Goal: Task Accomplishment & Management: Use online tool/utility

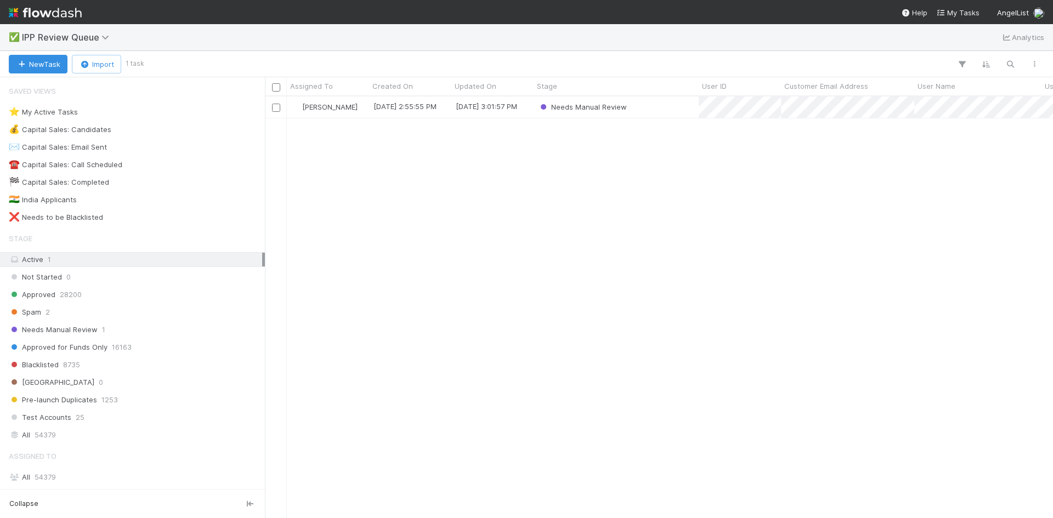
scroll to position [414, 780]
click at [618, 332] on div "[PERSON_NAME] VI [DATE] 2:55:55 PM [DATE] 3:01:57 PM Needs Manual Review" at bounding box center [659, 307] width 788 height 421
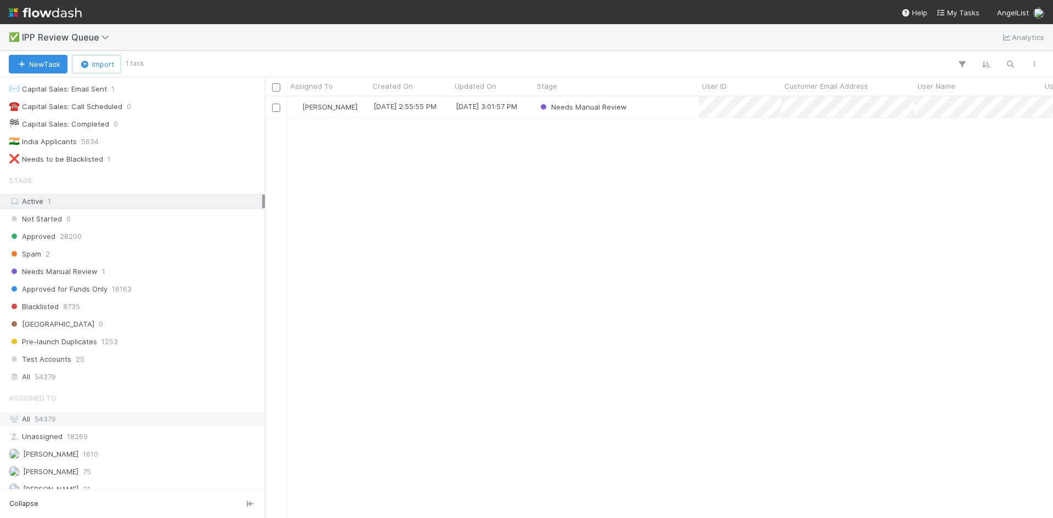
scroll to position [139, 0]
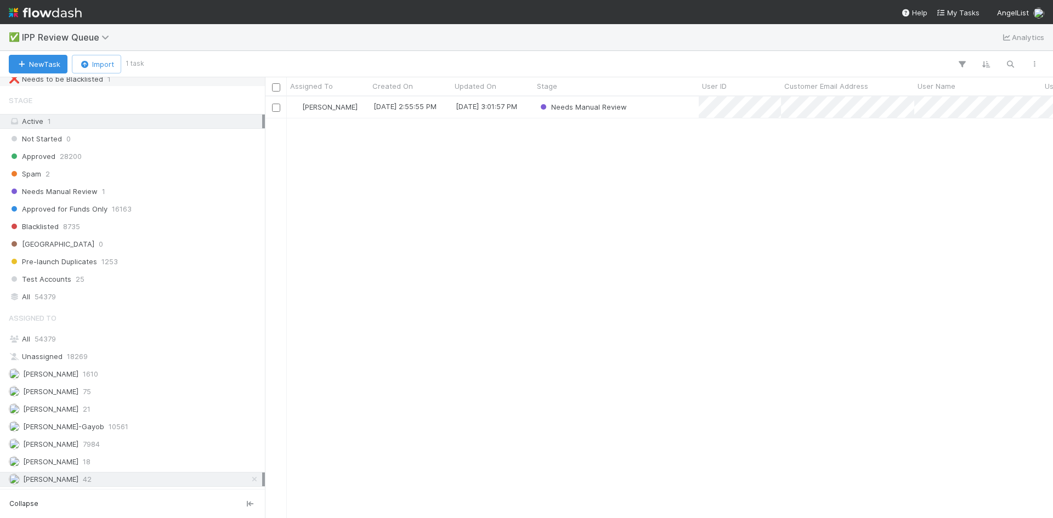
scroll to position [139, 0]
click at [620, 293] on div "[PERSON_NAME] VI [DATE] 2:55:55 PM [DATE] 3:01:57 PM Needs Manual Review" at bounding box center [659, 307] width 788 height 421
click at [631, 212] on div "[PERSON_NAME] VI [DATE] 2:55:55 PM [DATE] 3:01:57 PM Needs Manual Review" at bounding box center [659, 307] width 788 height 421
click at [93, 391] on div "[PERSON_NAME] 75" at bounding box center [135, 392] width 253 height 14
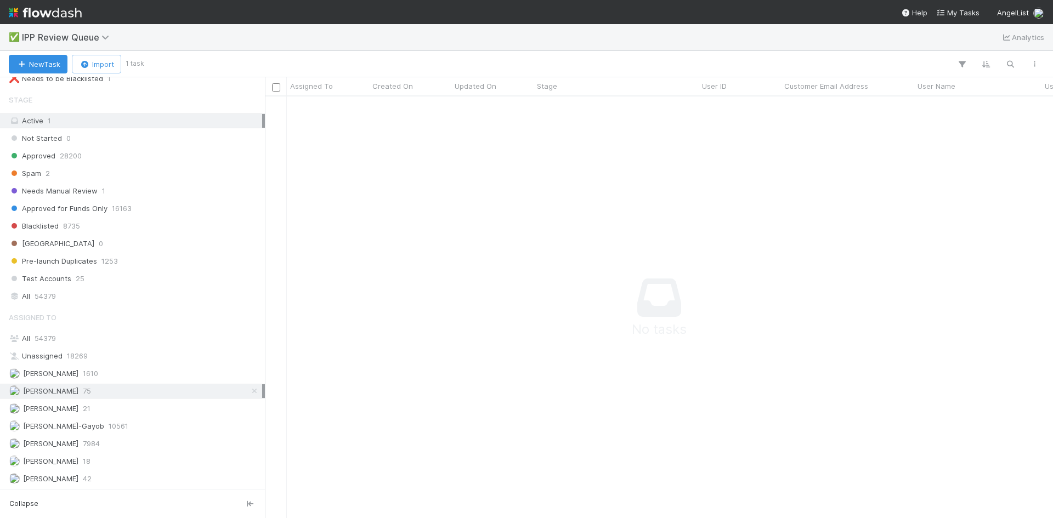
scroll to position [405, 780]
drag, startPoint x: 945, startPoint y: 354, endPoint x: 945, endPoint y: 363, distance: 8.2
drag, startPoint x: 610, startPoint y: 225, endPoint x: 600, endPoint y: 212, distance: 16.4
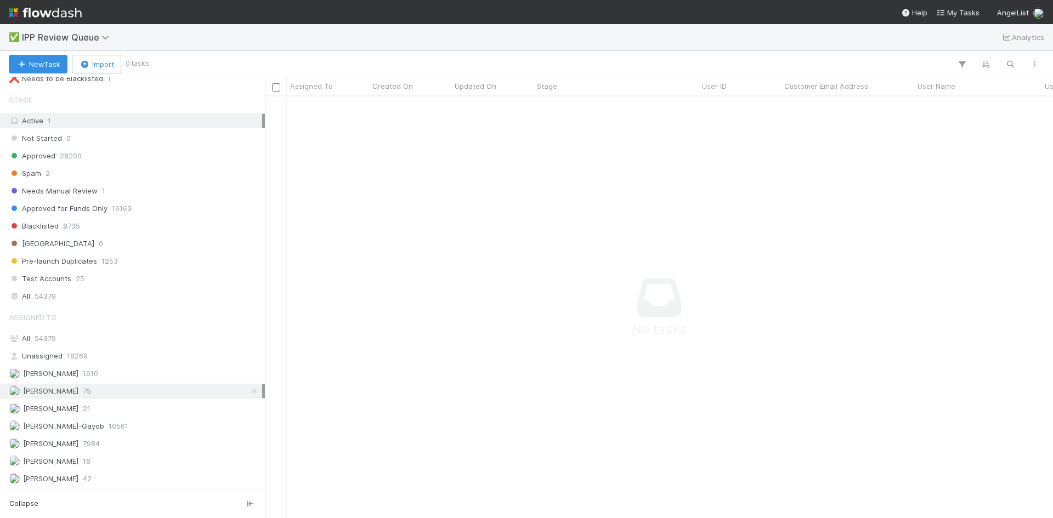
scroll to position [0, 0]
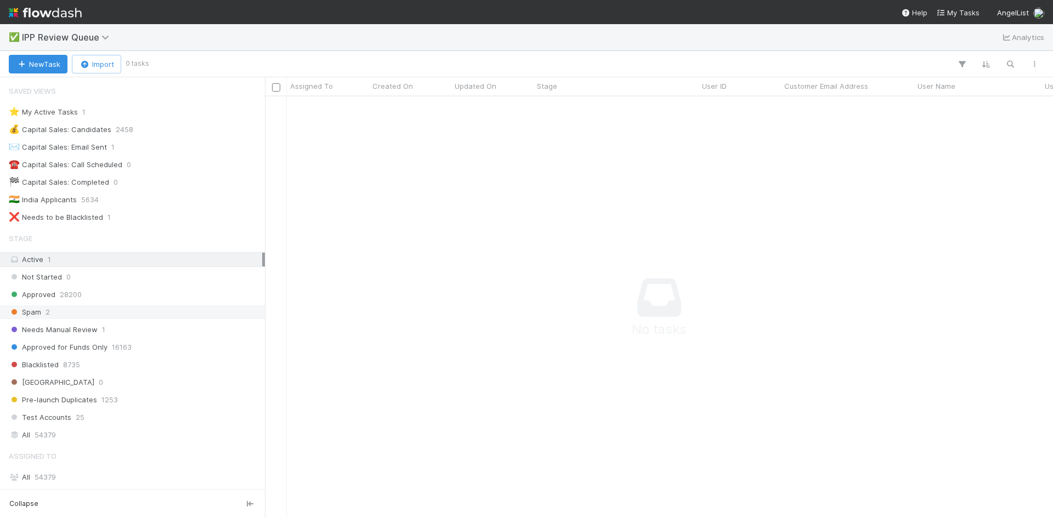
click at [77, 313] on div "Spam 2" at bounding box center [135, 313] width 253 height 14
click at [142, 310] on div "Spam 2" at bounding box center [135, 313] width 253 height 14
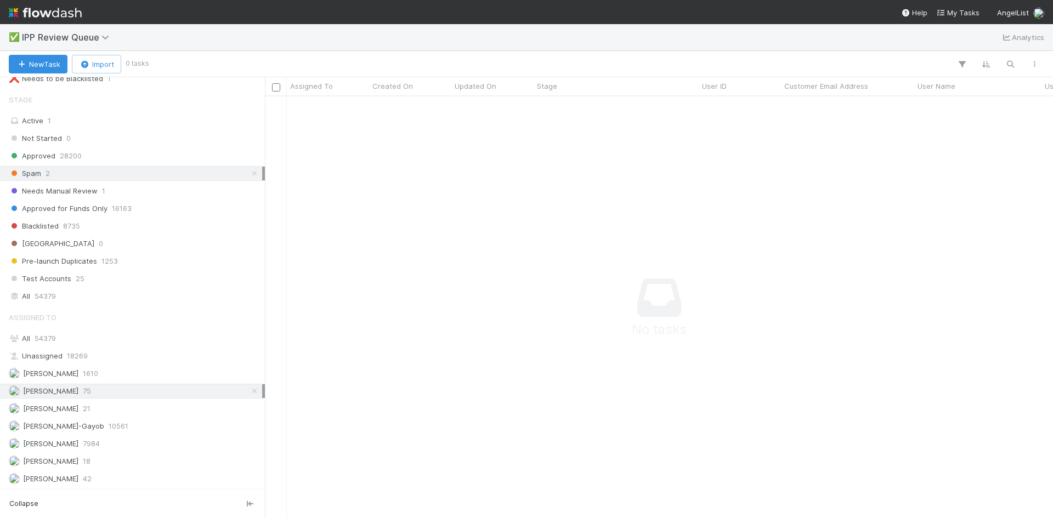
click at [249, 389] on icon at bounding box center [254, 391] width 11 height 7
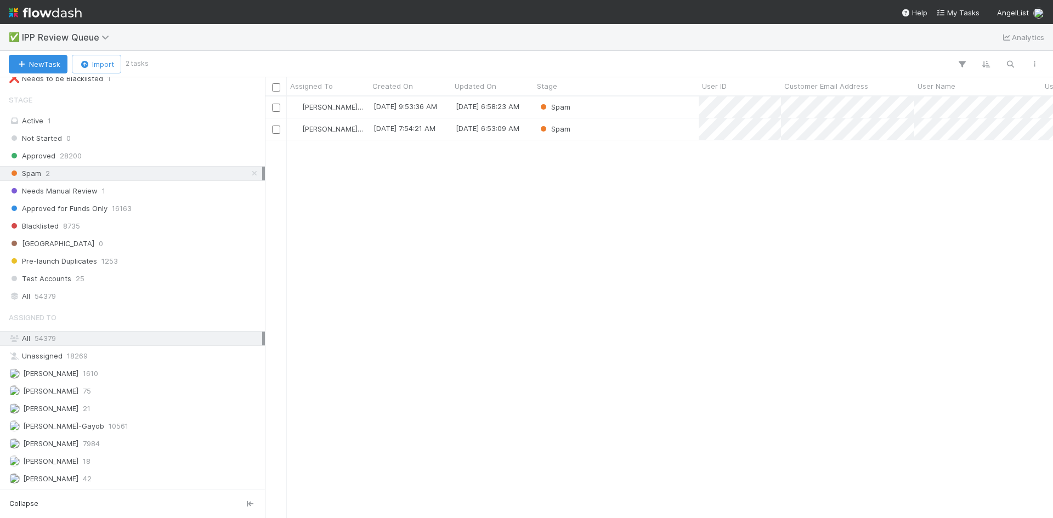
scroll to position [414, 780]
click at [111, 171] on div "Spam 2" at bounding box center [135, 174] width 253 height 14
click at [78, 481] on span "[PERSON_NAME]" at bounding box center [50, 478] width 55 height 9
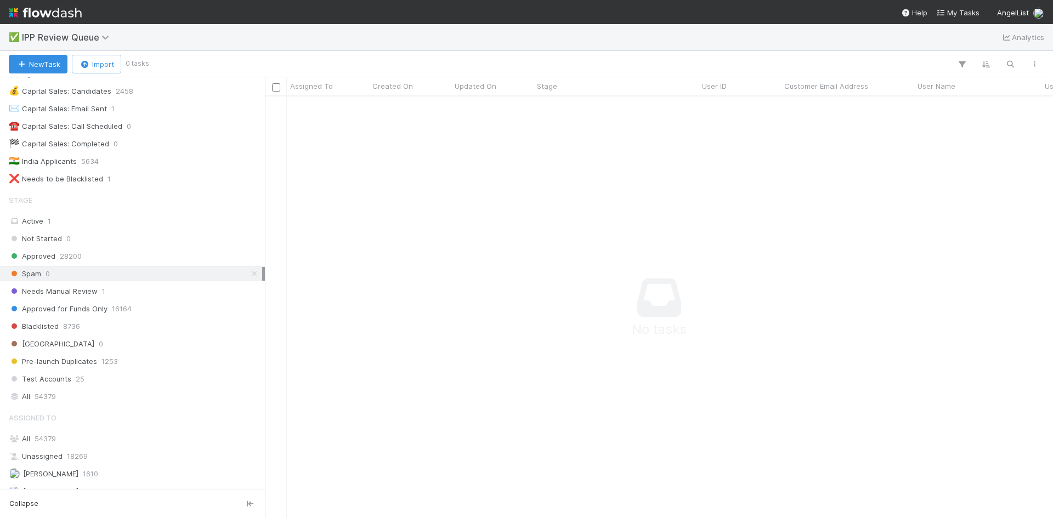
scroll to position [29, 0]
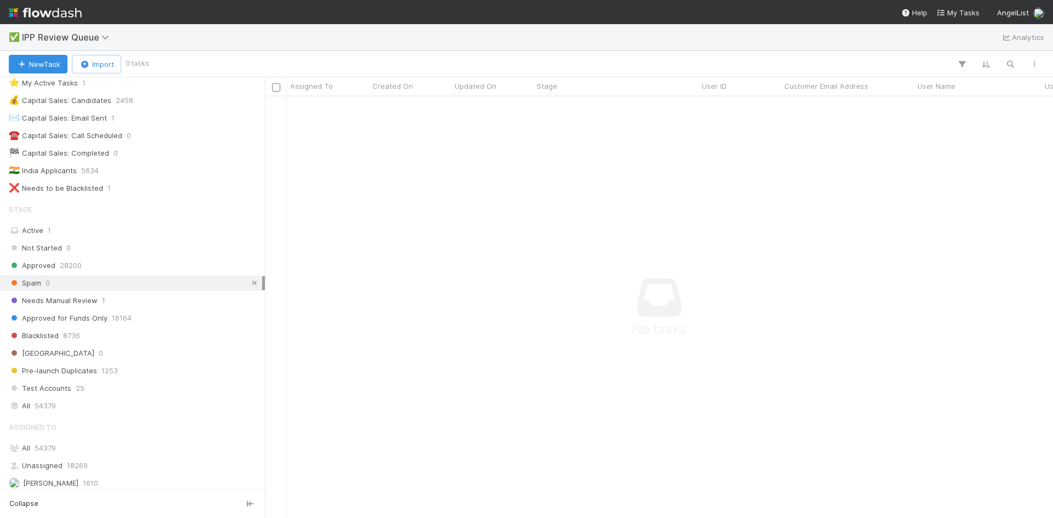
click at [249, 284] on icon at bounding box center [254, 283] width 11 height 7
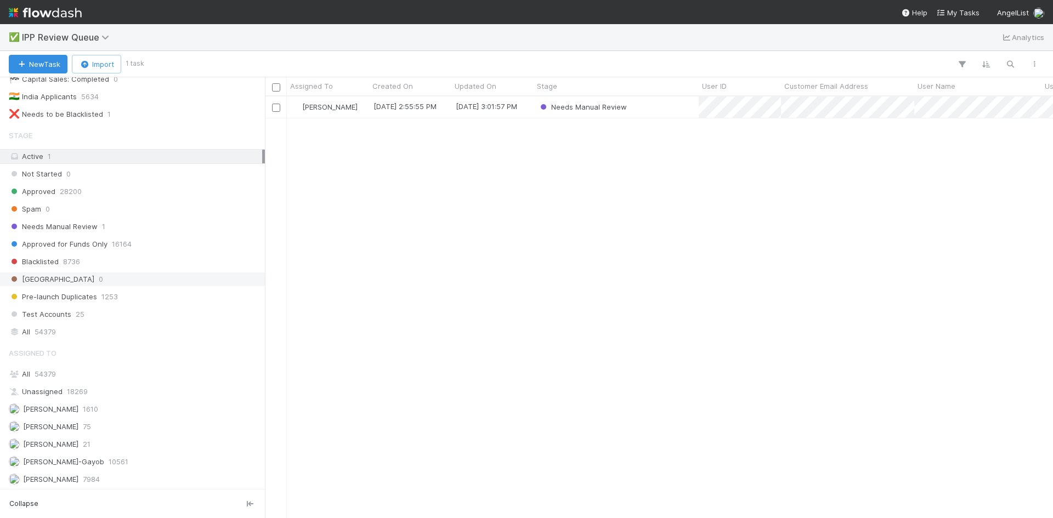
scroll to position [139, 0]
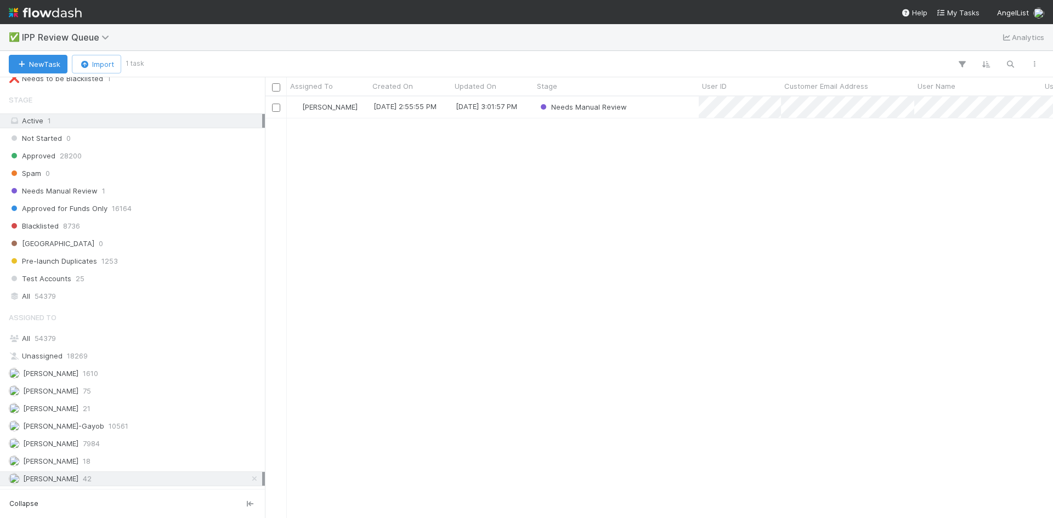
click at [165, 479] on div "[PERSON_NAME] VI 42" at bounding box center [135, 479] width 253 height 14
click at [664, 105] on div "Needs Manual Review" at bounding box center [616, 107] width 165 height 21
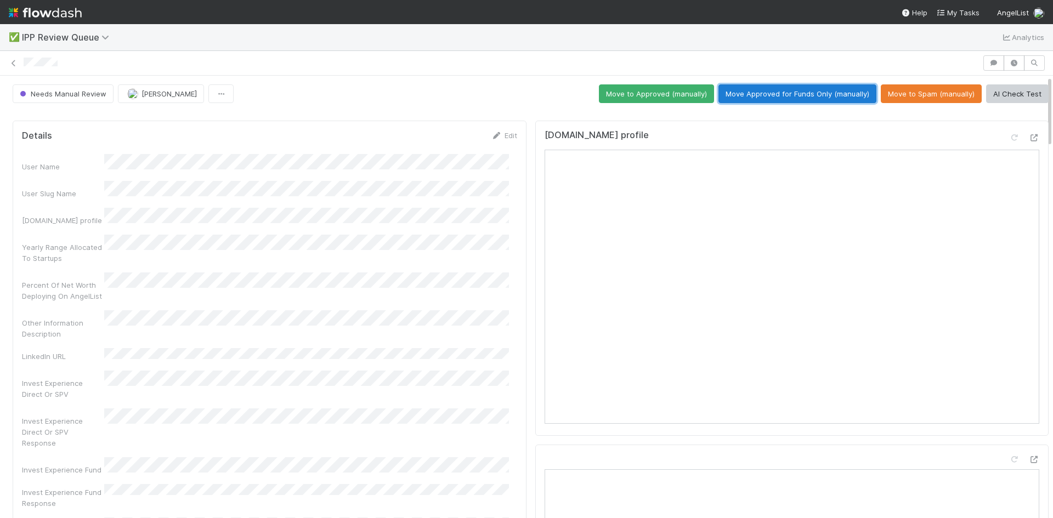
click at [764, 97] on button "Move Approved for Funds Only (manually)" at bounding box center [798, 93] width 158 height 19
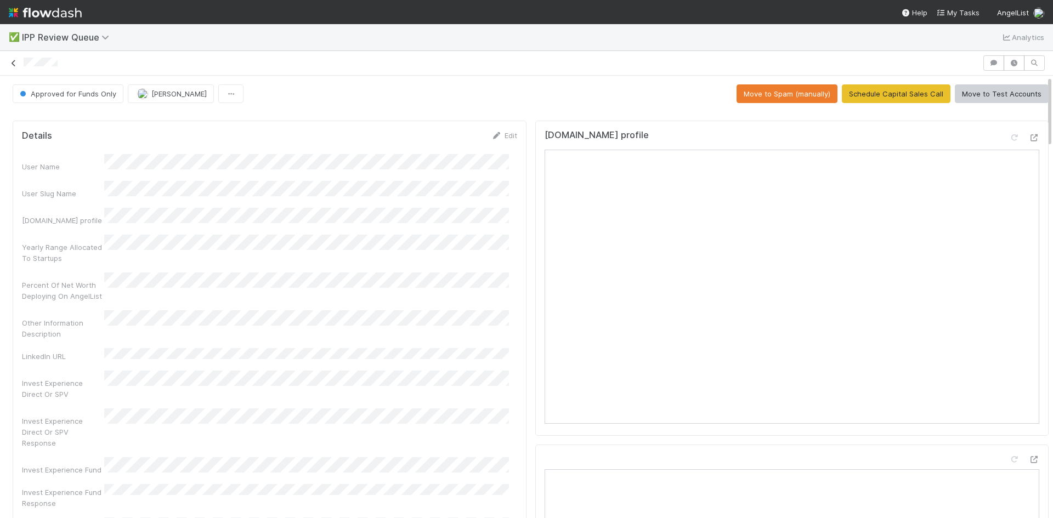
click at [12, 68] on link at bounding box center [13, 63] width 11 height 11
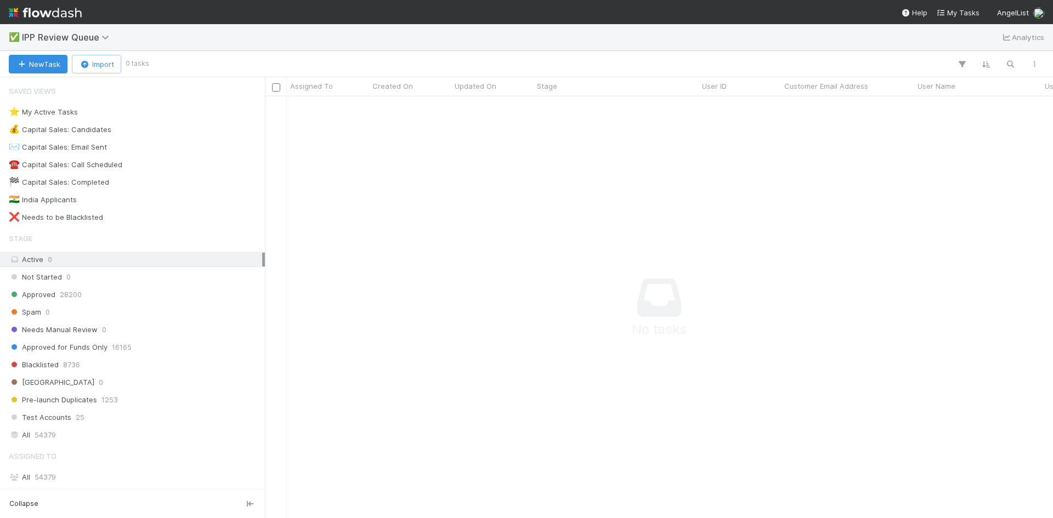
scroll to position [405, 780]
click at [66, 295] on span "28200" at bounding box center [71, 295] width 22 height 14
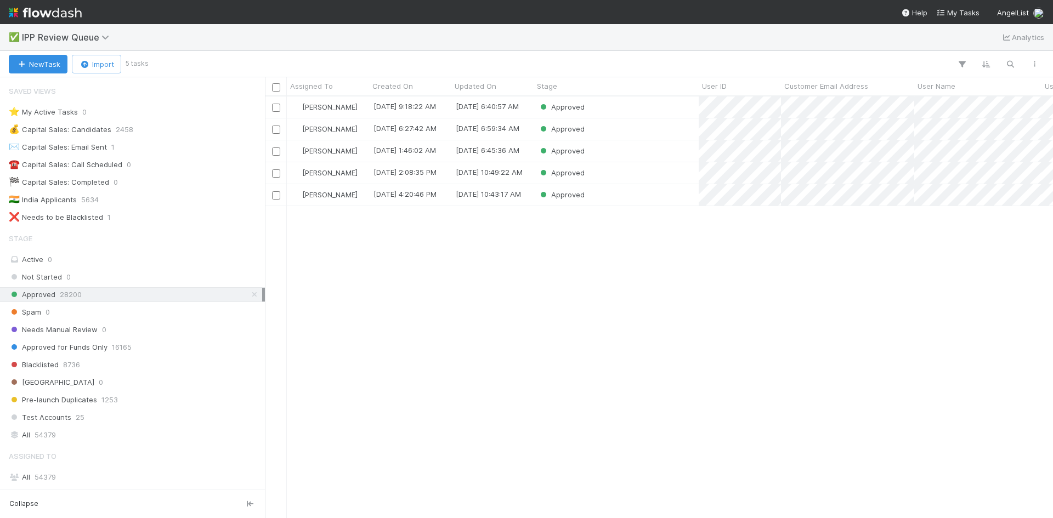
scroll to position [414, 780]
click at [654, 108] on div "Approved" at bounding box center [616, 107] width 165 height 21
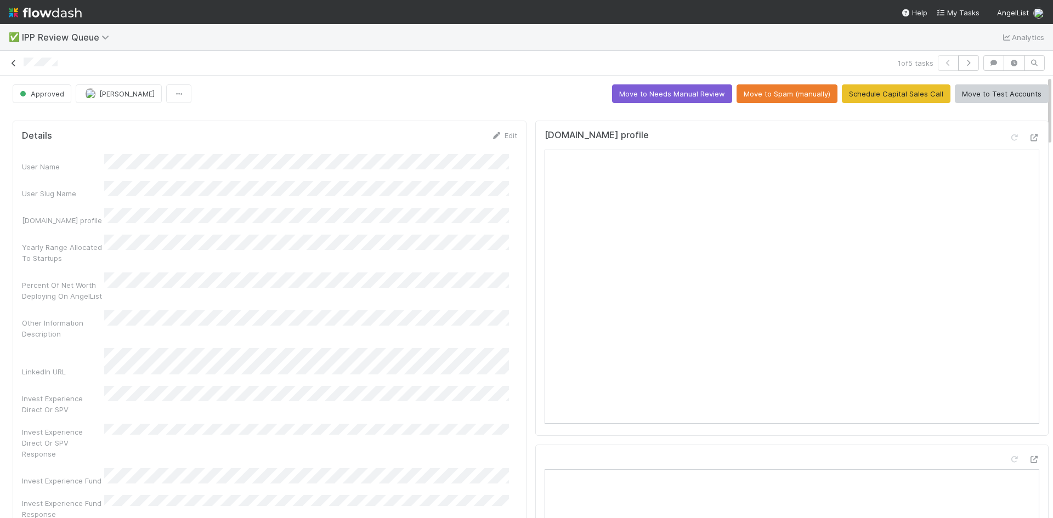
click at [11, 64] on icon at bounding box center [13, 63] width 11 height 7
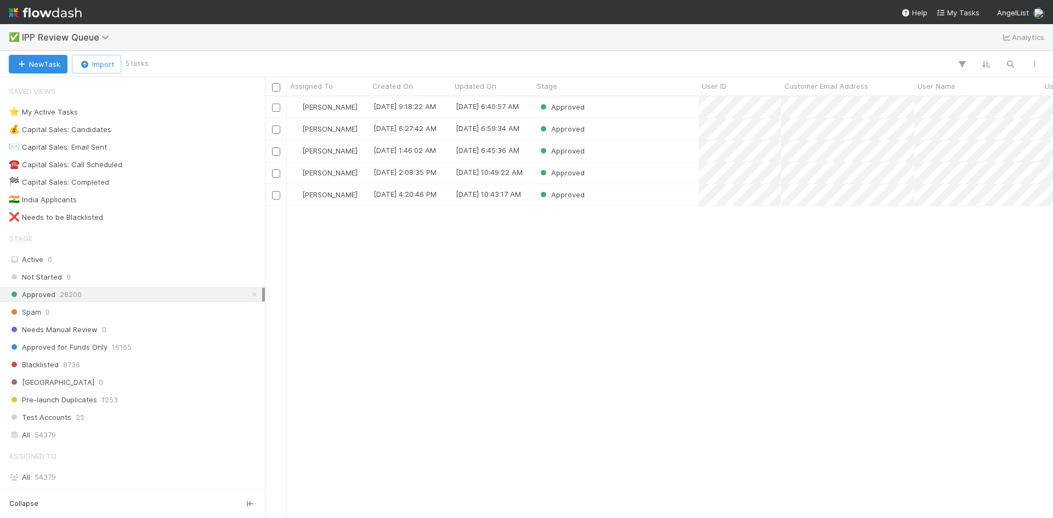
scroll to position [414, 780]
click at [603, 129] on div "Approved" at bounding box center [616, 128] width 165 height 21
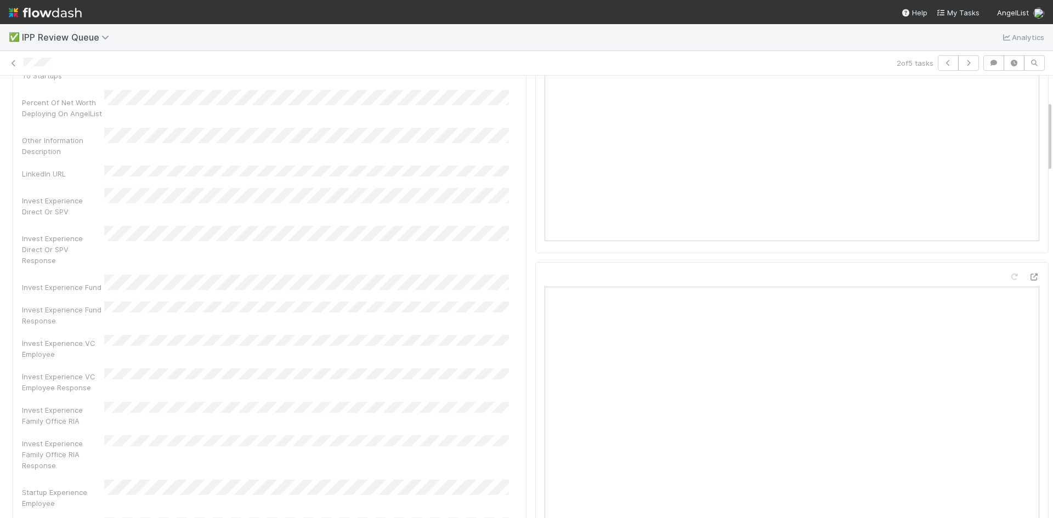
scroll to position [55, 0]
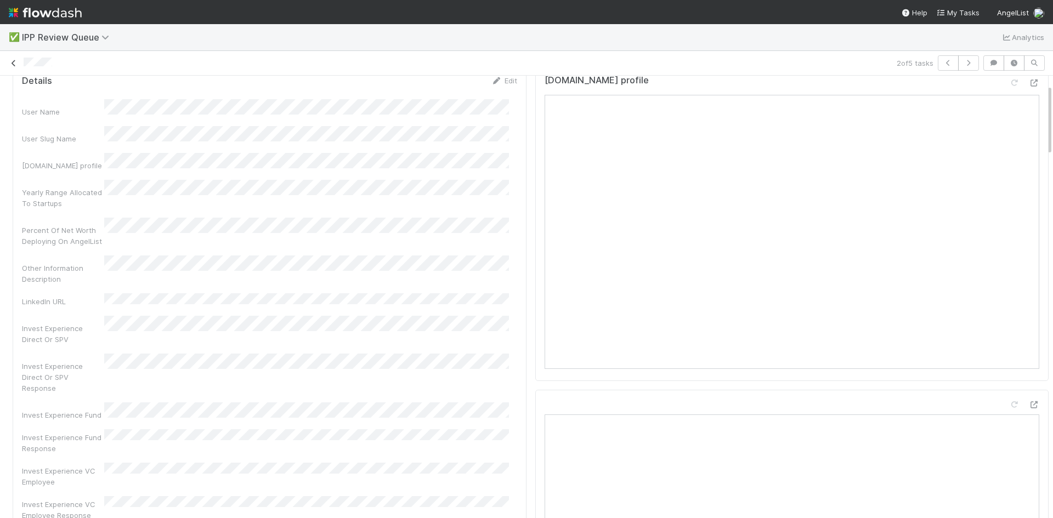
click at [16, 61] on icon at bounding box center [13, 63] width 11 height 7
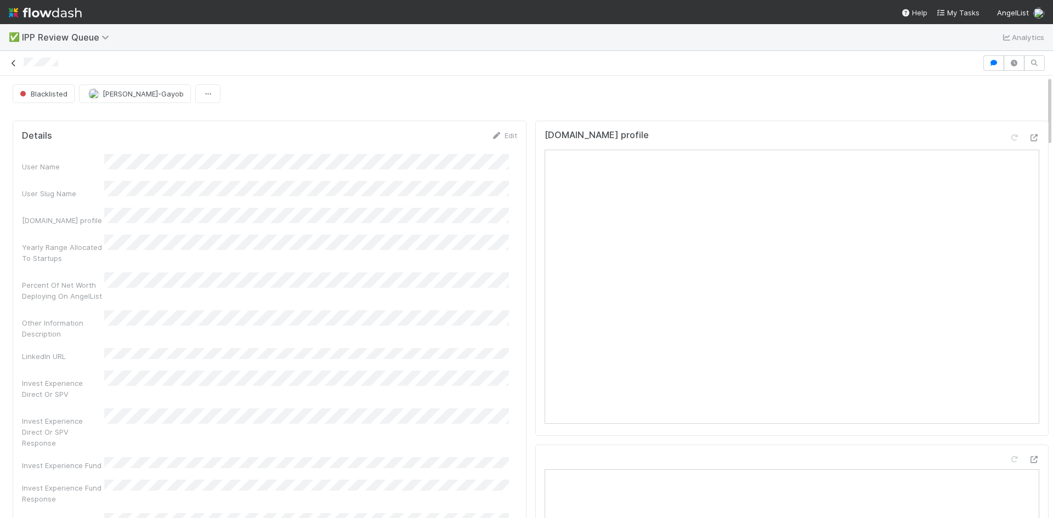
click at [10, 64] on icon at bounding box center [13, 63] width 11 height 7
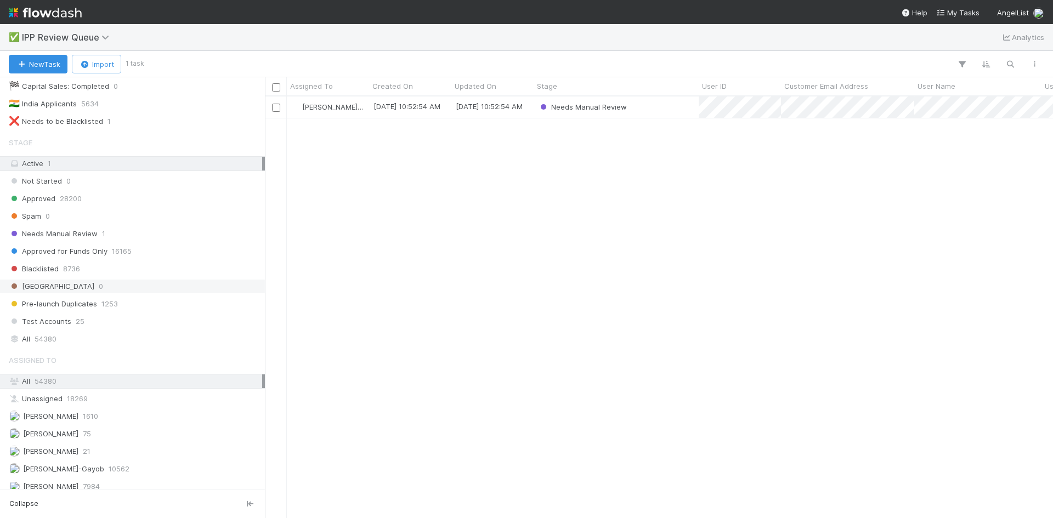
scroll to position [139, 0]
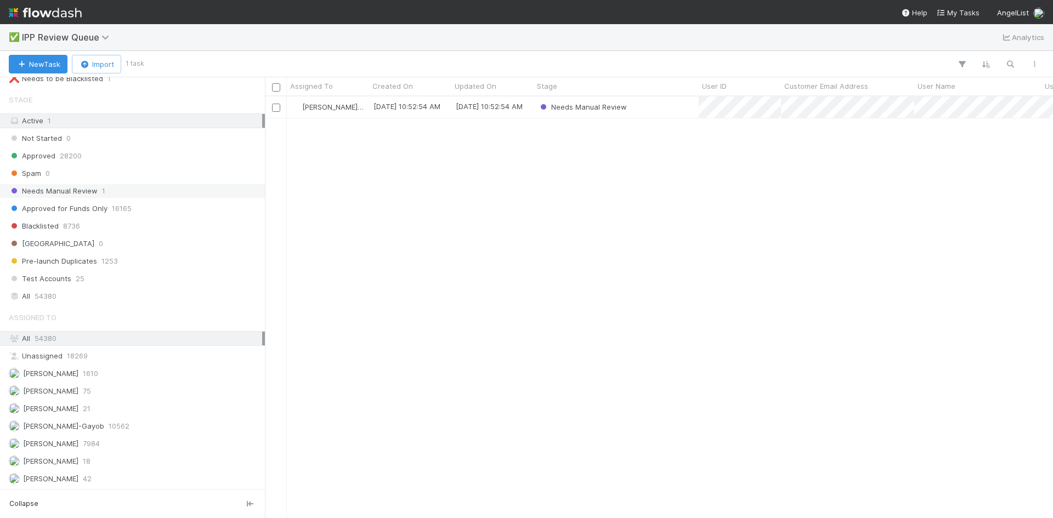
drag, startPoint x: 108, startPoint y: 192, endPoint x: 105, endPoint y: 198, distance: 6.4
click at [105, 195] on div "Needs Manual Review 1" at bounding box center [135, 191] width 253 height 14
click at [651, 108] on div "Needs Manual Review" at bounding box center [616, 107] width 165 height 21
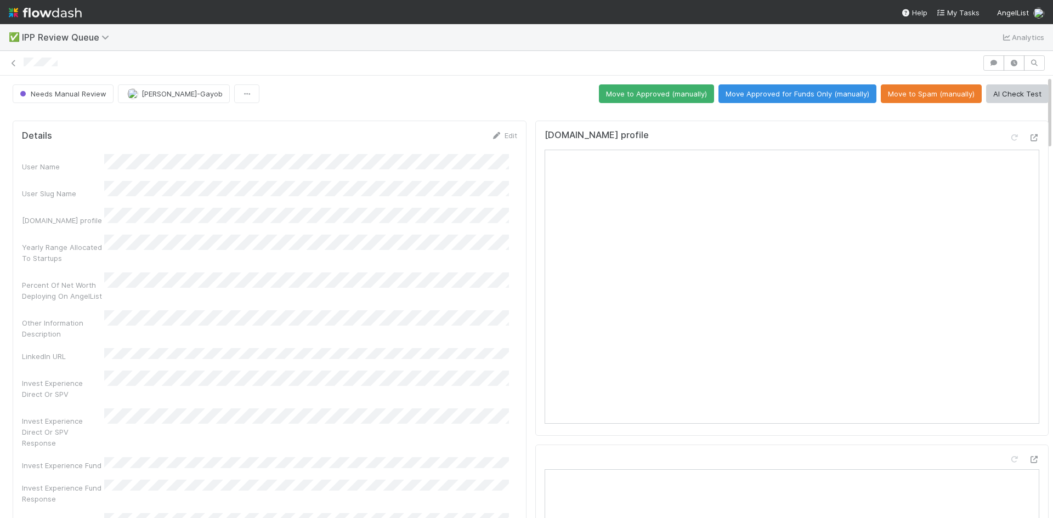
click at [916, 88] on button "Move to Spam (manually)" at bounding box center [931, 93] width 101 height 19
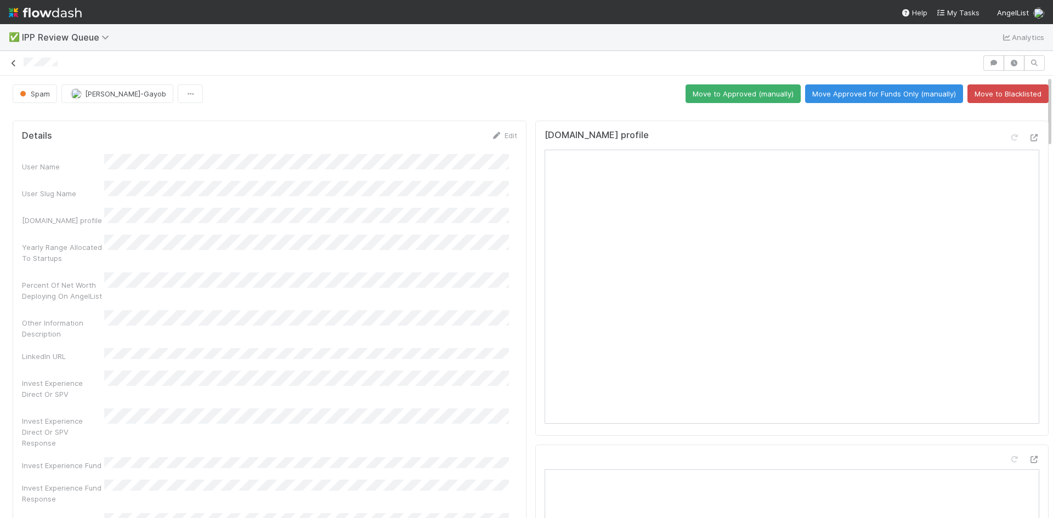
click at [15, 64] on icon at bounding box center [13, 63] width 11 height 7
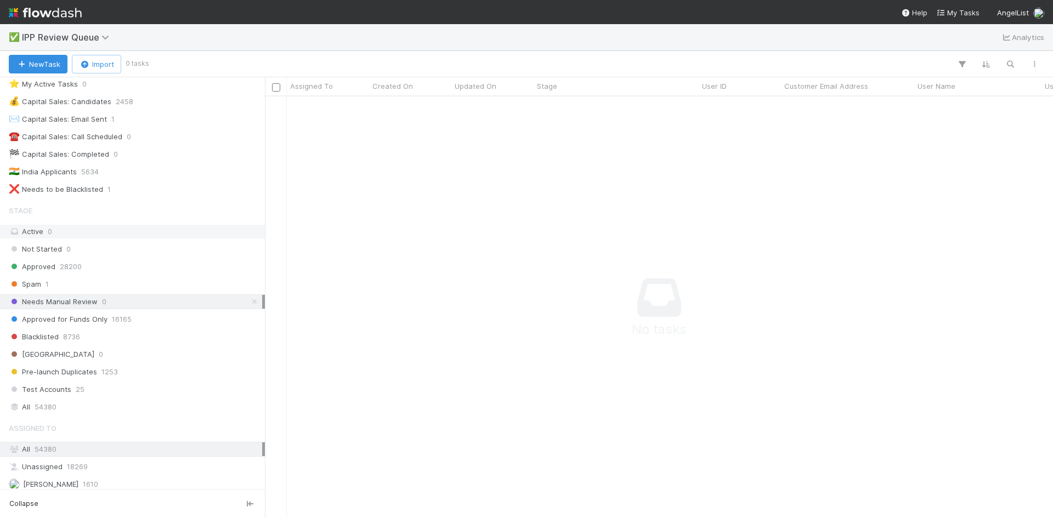
scroll to position [55, 0]
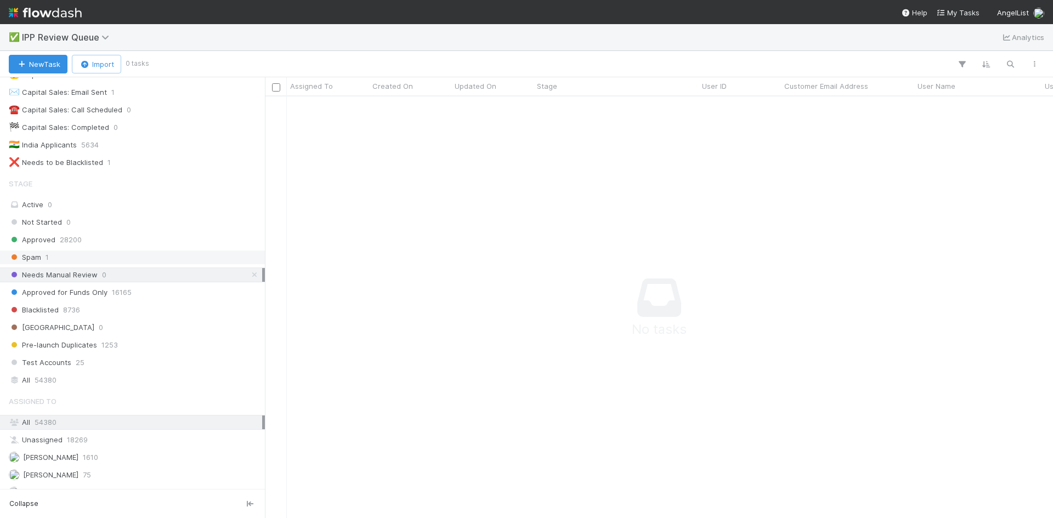
click at [77, 250] on div "Spam 1" at bounding box center [132, 257] width 265 height 15
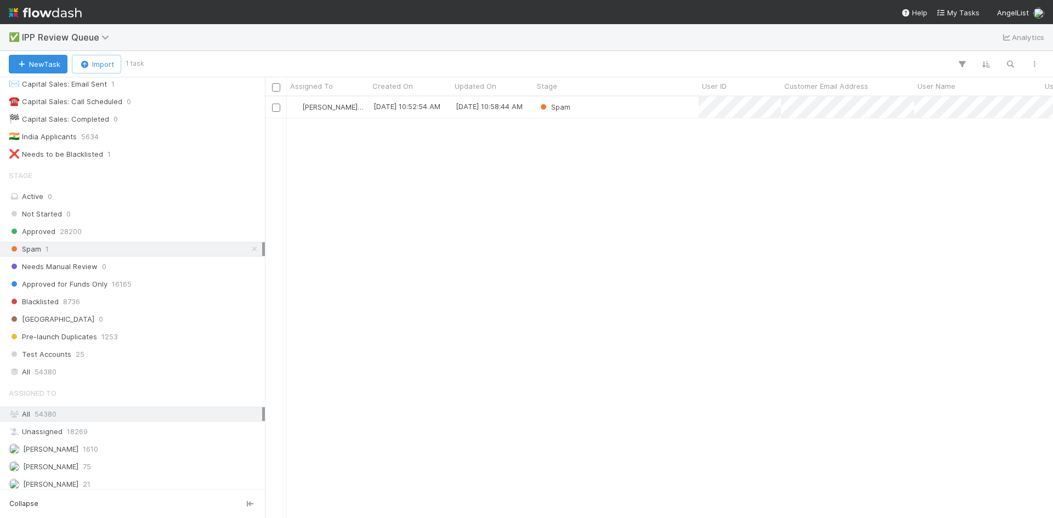
scroll to position [139, 0]
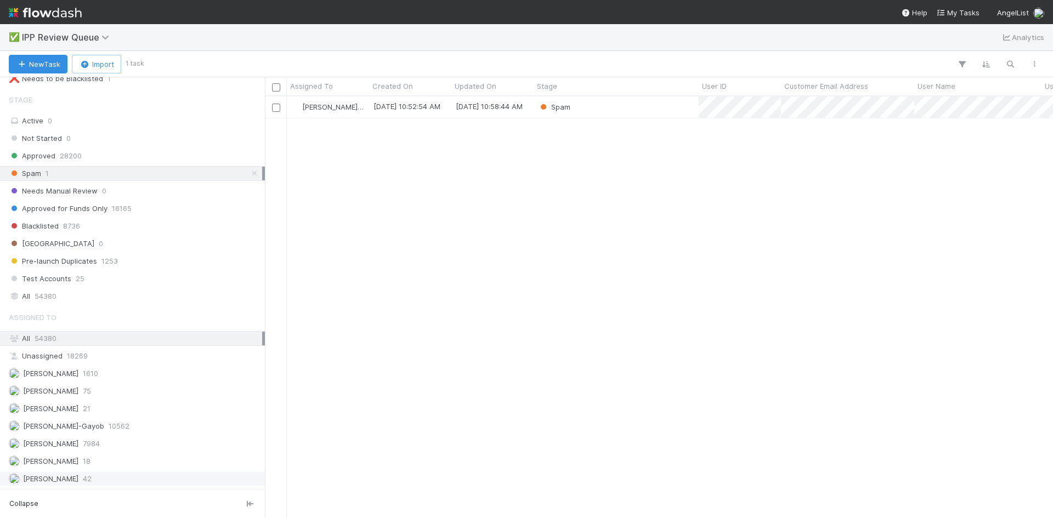
click at [92, 482] on span "42" at bounding box center [87, 479] width 9 height 14
click at [249, 173] on icon at bounding box center [254, 173] width 11 height 7
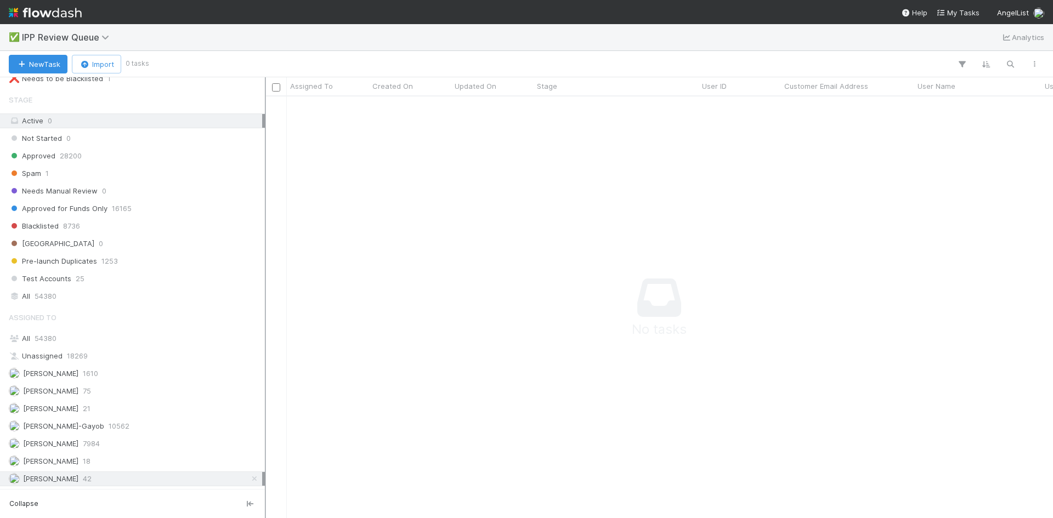
scroll to position [405, 780]
